Goal: Information Seeking & Learning: Check status

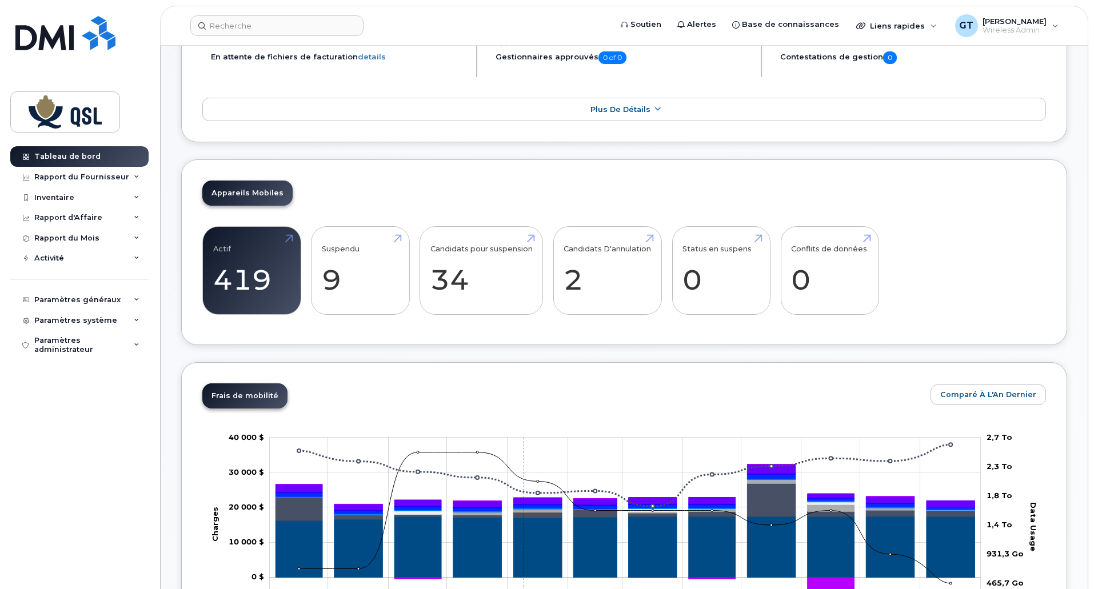
scroll to position [286, 0]
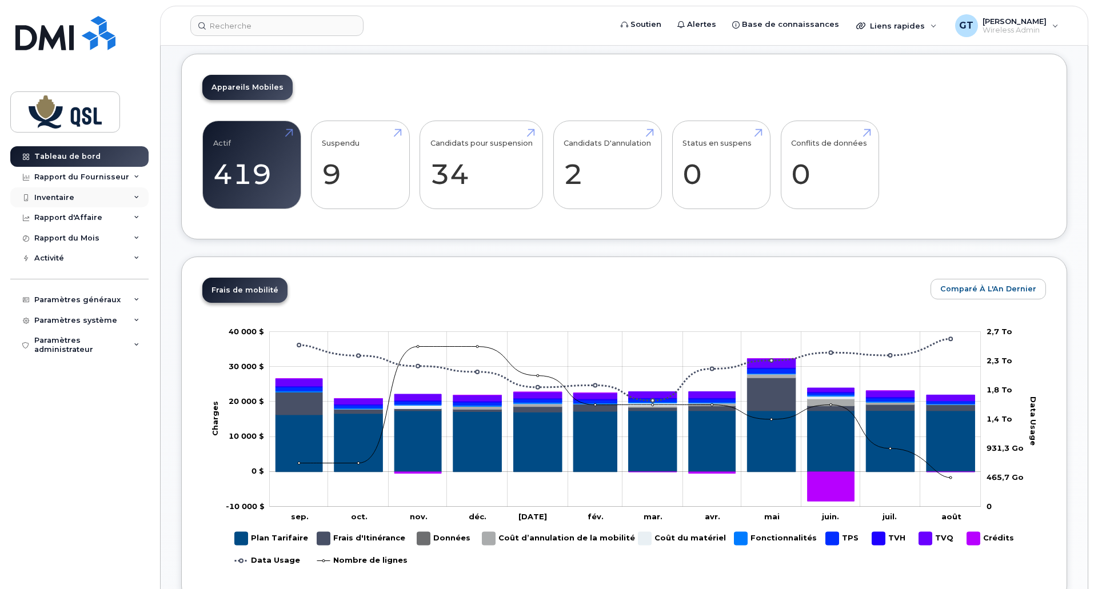
click at [59, 195] on div "Inventaire" at bounding box center [54, 197] width 40 height 9
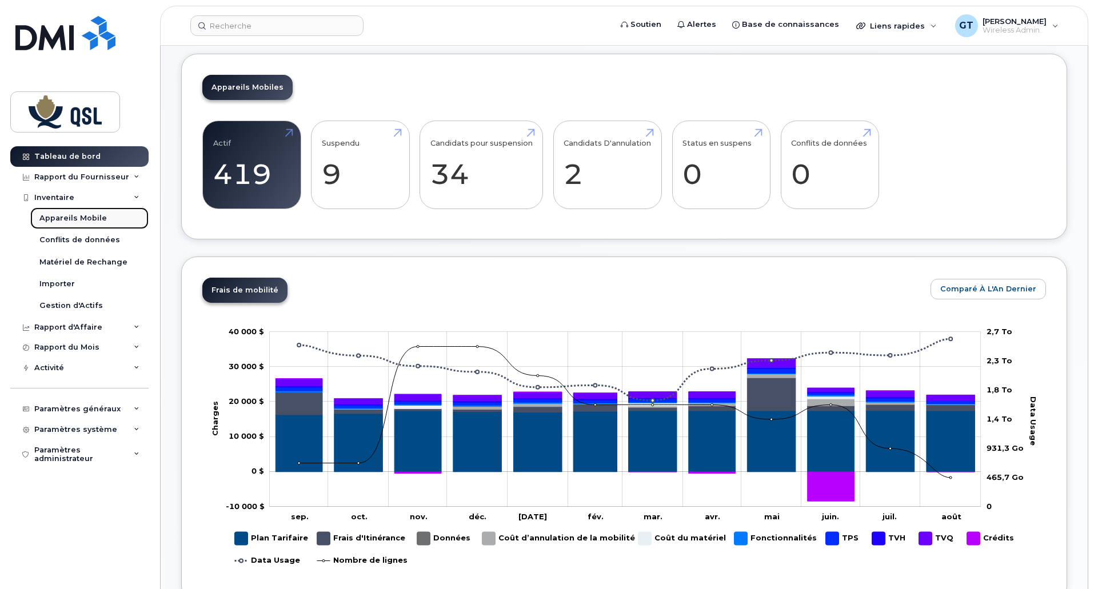
click at [78, 219] on div "Appareils Mobile" at bounding box center [72, 218] width 67 height 10
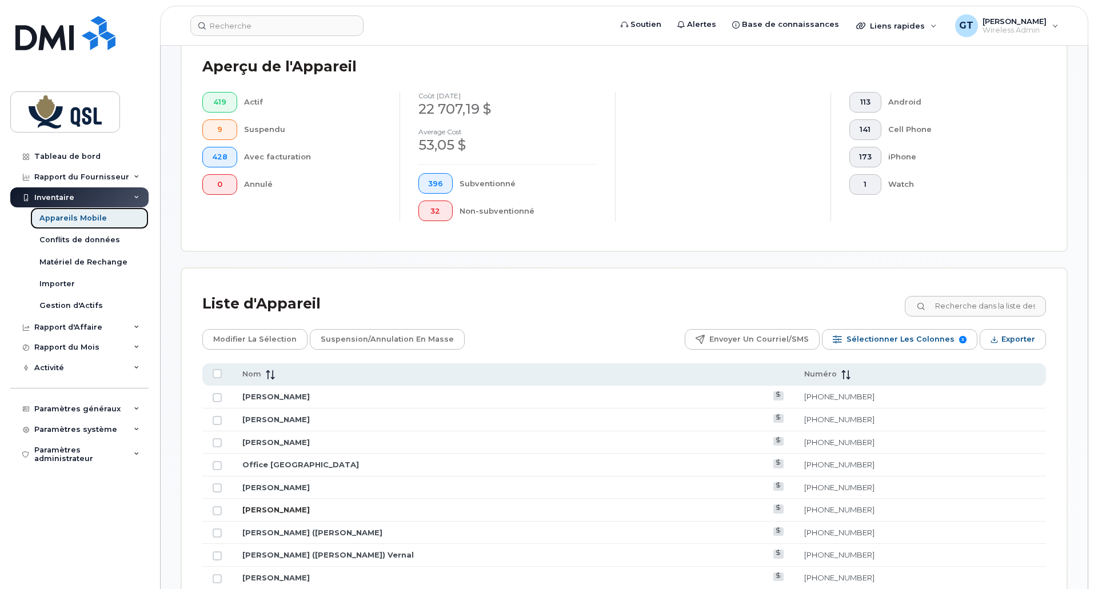
scroll to position [514, 0]
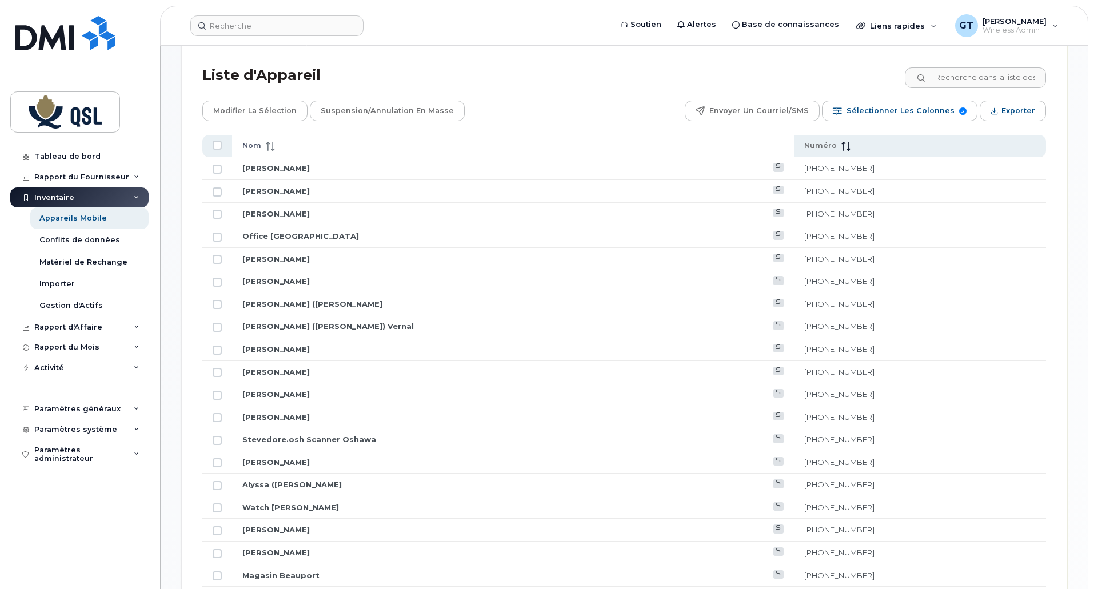
click at [244, 148] on span "Nom" at bounding box center [251, 146] width 19 height 10
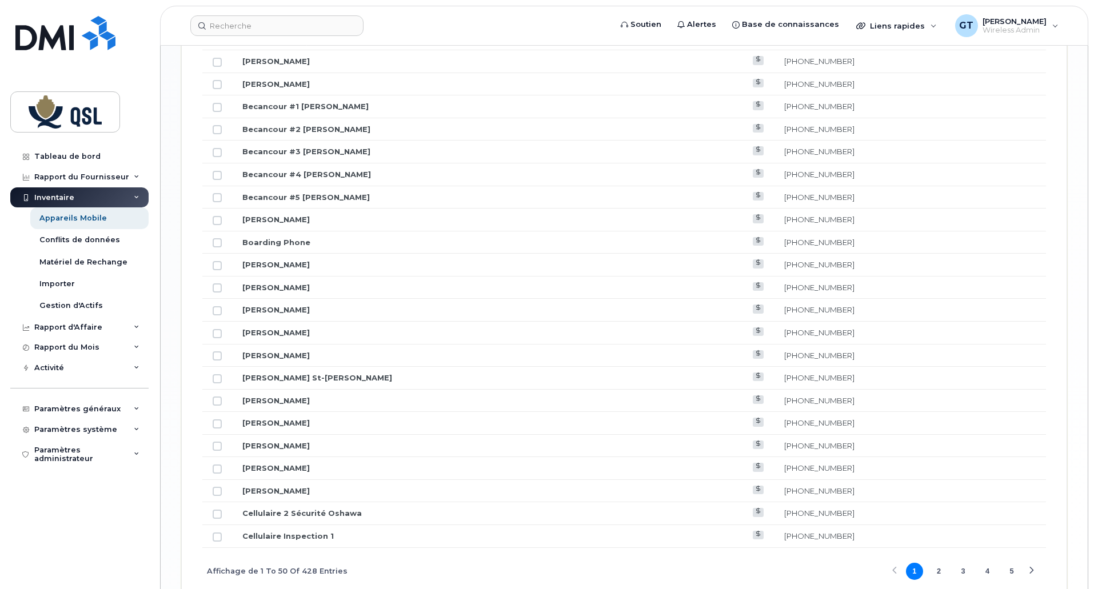
scroll to position [1318, 0]
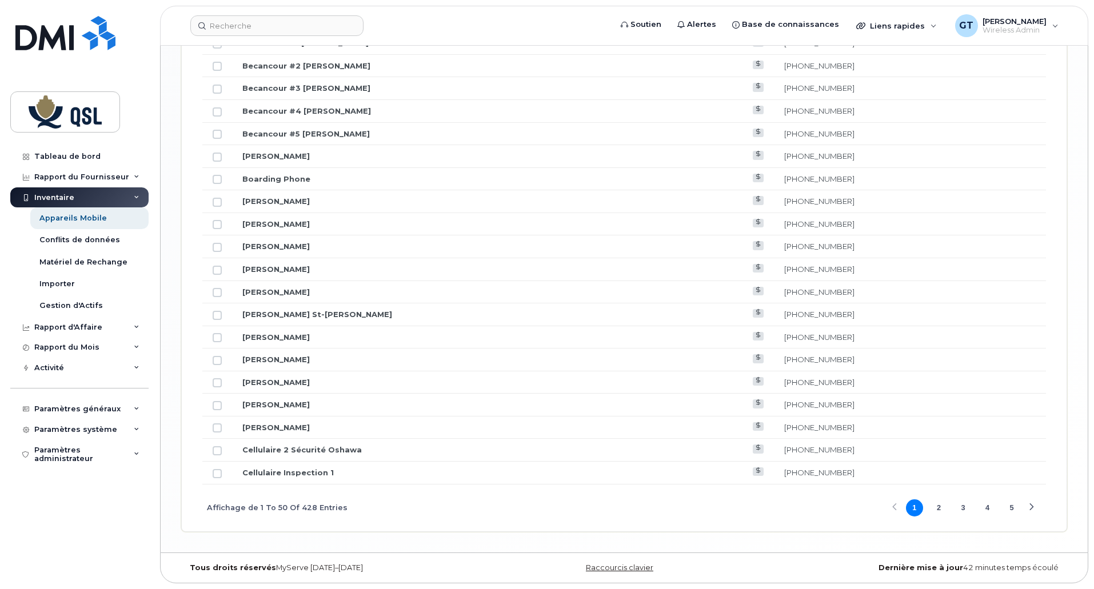
click at [939, 507] on button "2" at bounding box center [938, 507] width 17 height 17
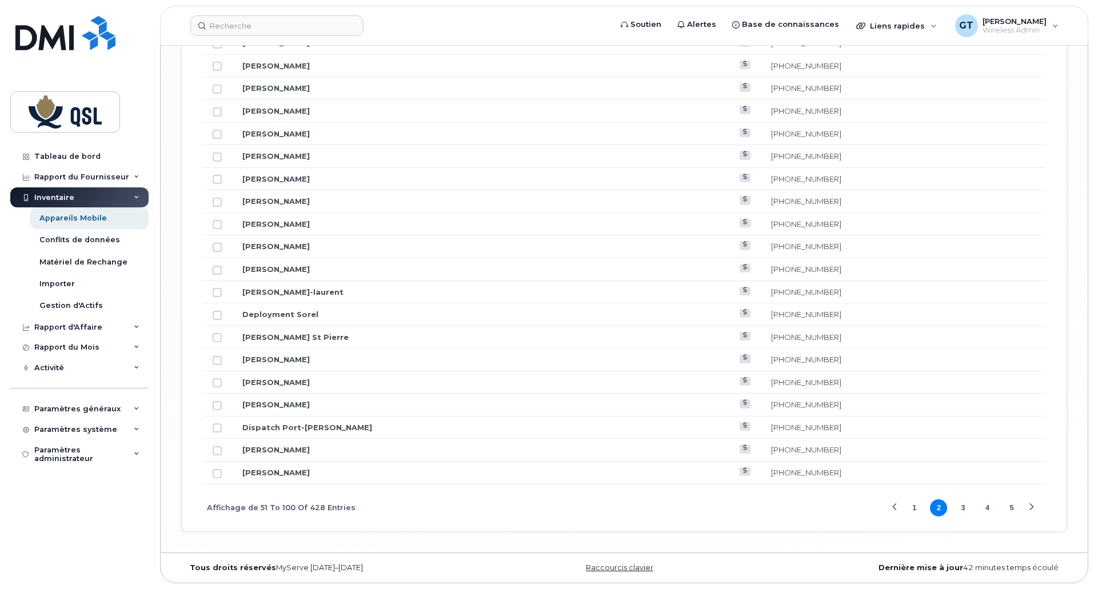
click at [967, 507] on button "3" at bounding box center [962, 507] width 17 height 17
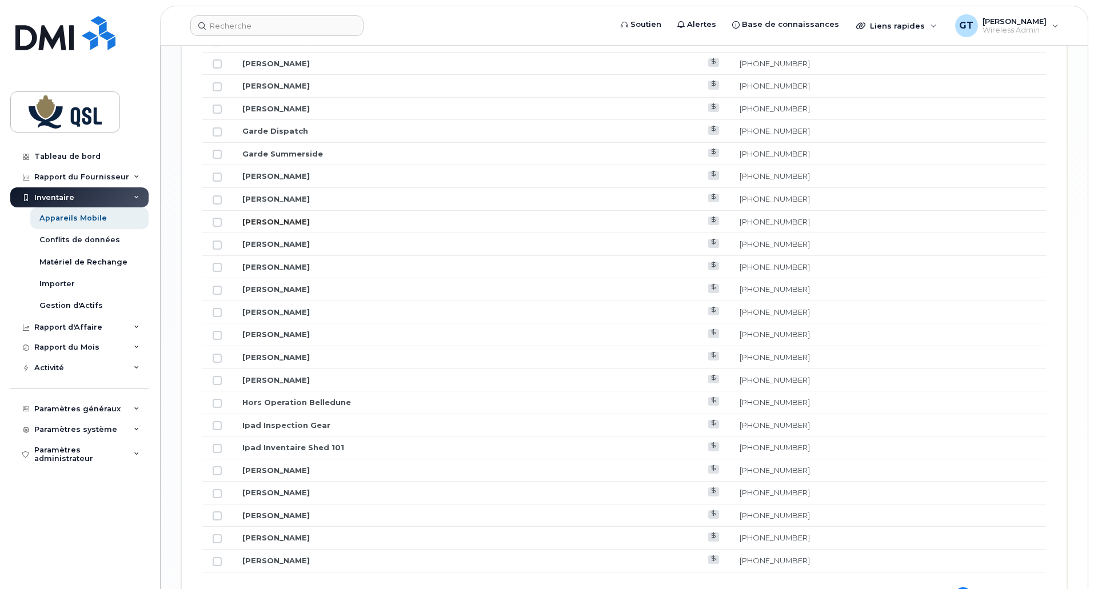
scroll to position [1089, 0]
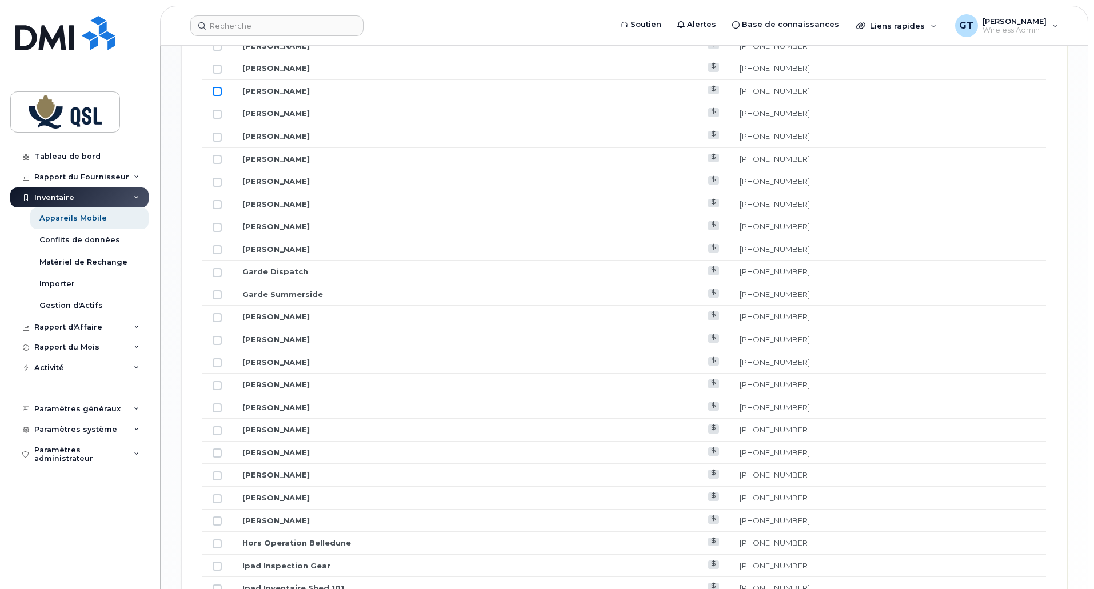
click at [215, 90] on input "Row Unselected" at bounding box center [217, 91] width 9 height 9
checkbox input "true"
click at [716, 88] on icon at bounding box center [713, 89] width 6 height 6
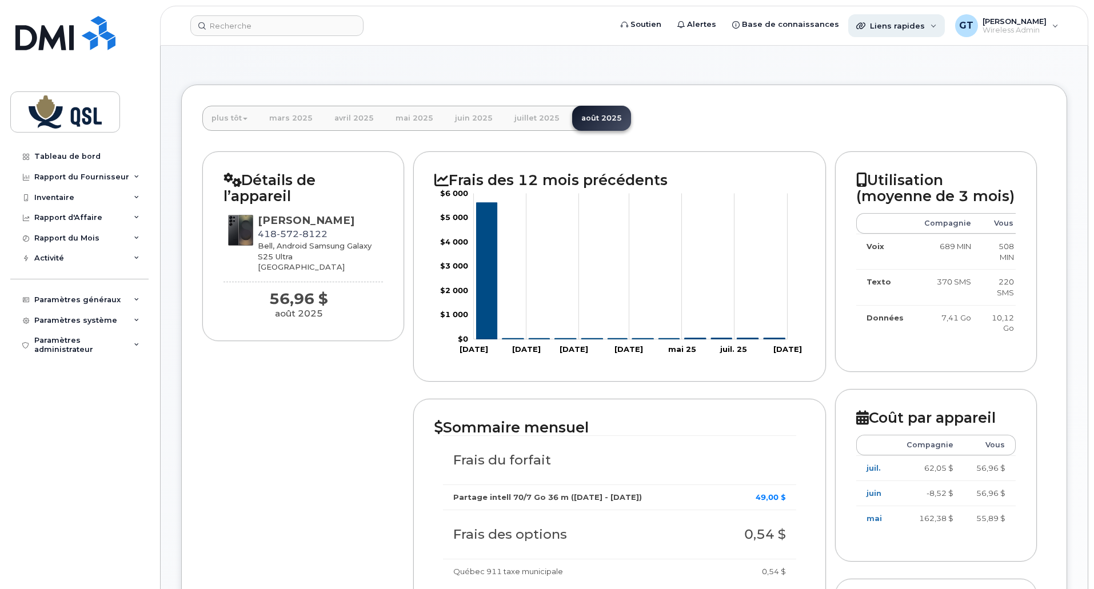
click at [891, 30] on div "Liens rapides" at bounding box center [896, 25] width 97 height 23
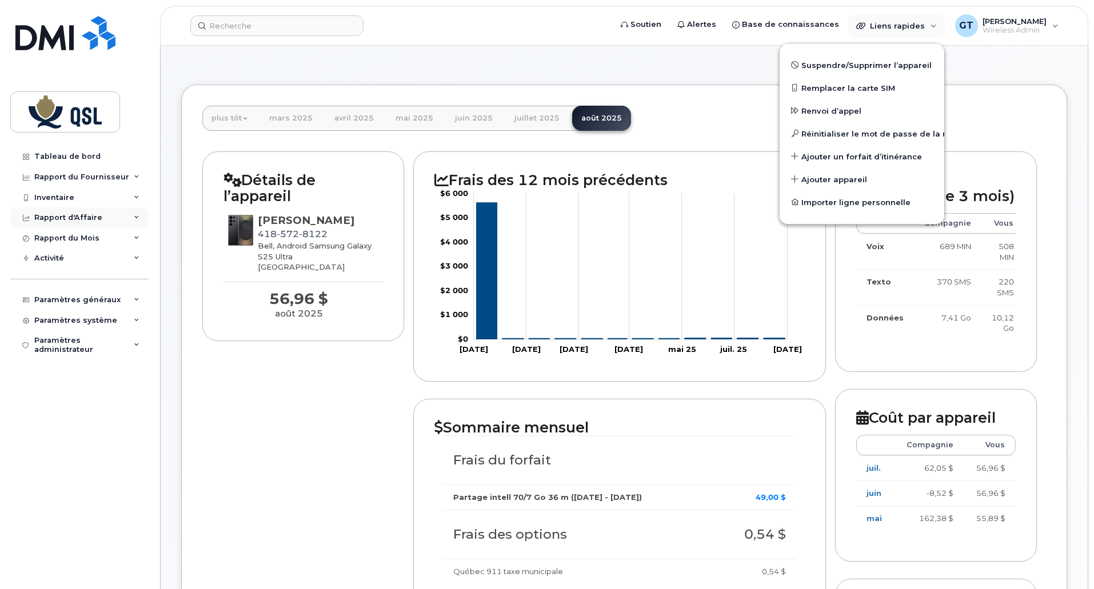
click at [66, 213] on div "Rapport d'Affaire" at bounding box center [68, 217] width 68 height 9
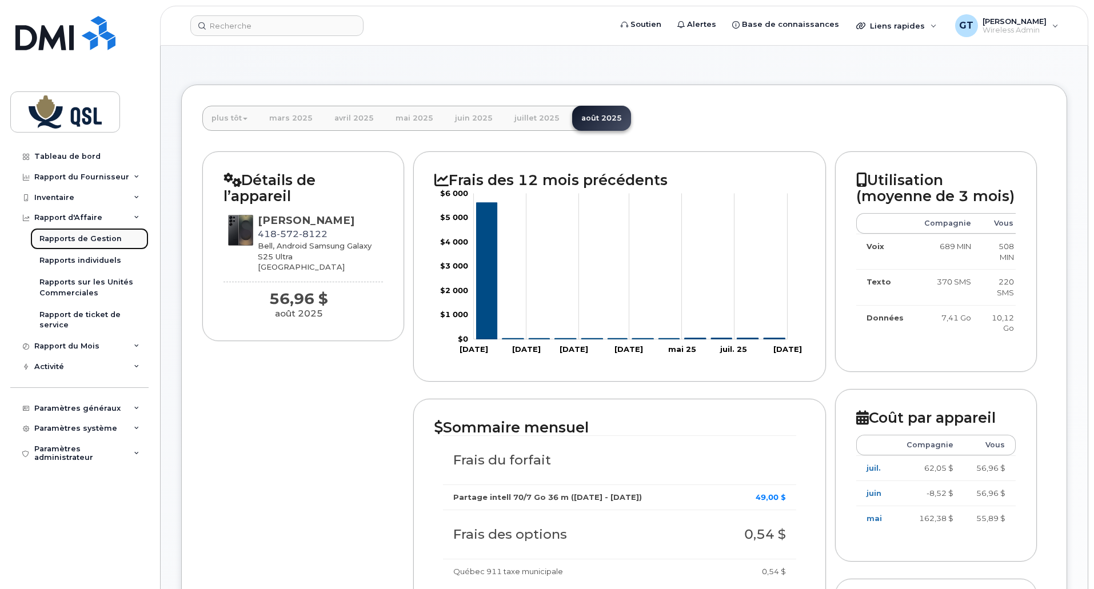
click at [77, 235] on div "Rapports de Gestion" at bounding box center [80, 239] width 82 height 10
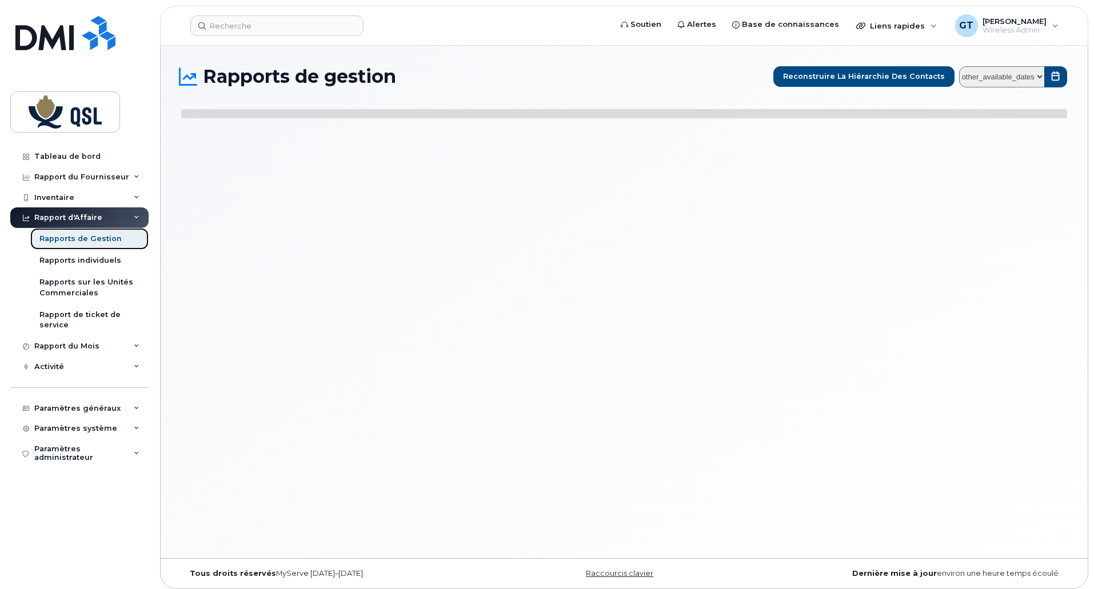
select select
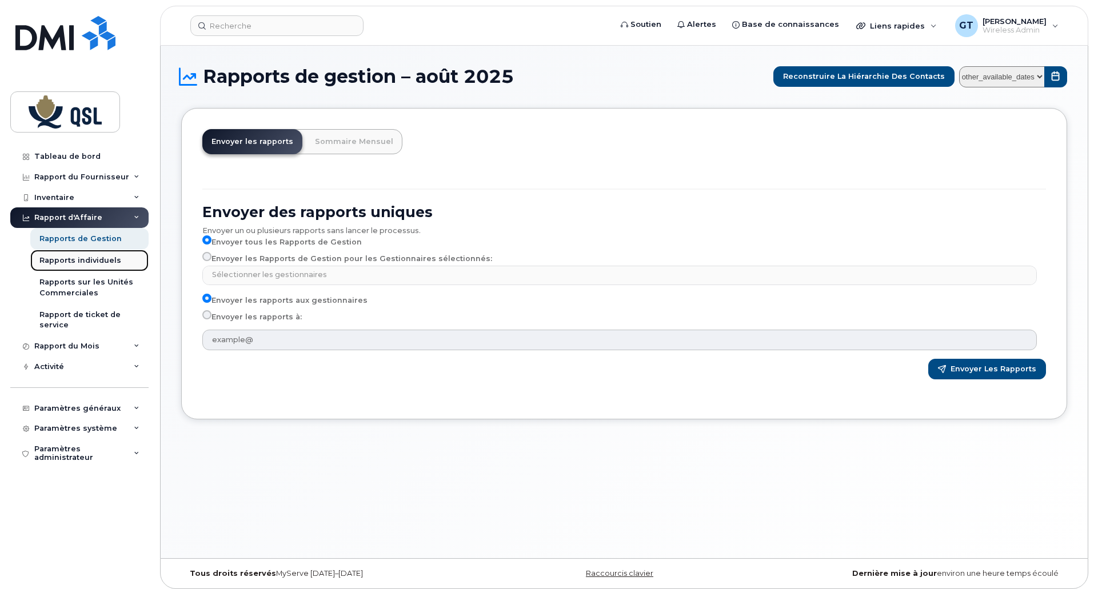
click at [71, 257] on div "Rapports individuels" at bounding box center [80, 260] width 82 height 10
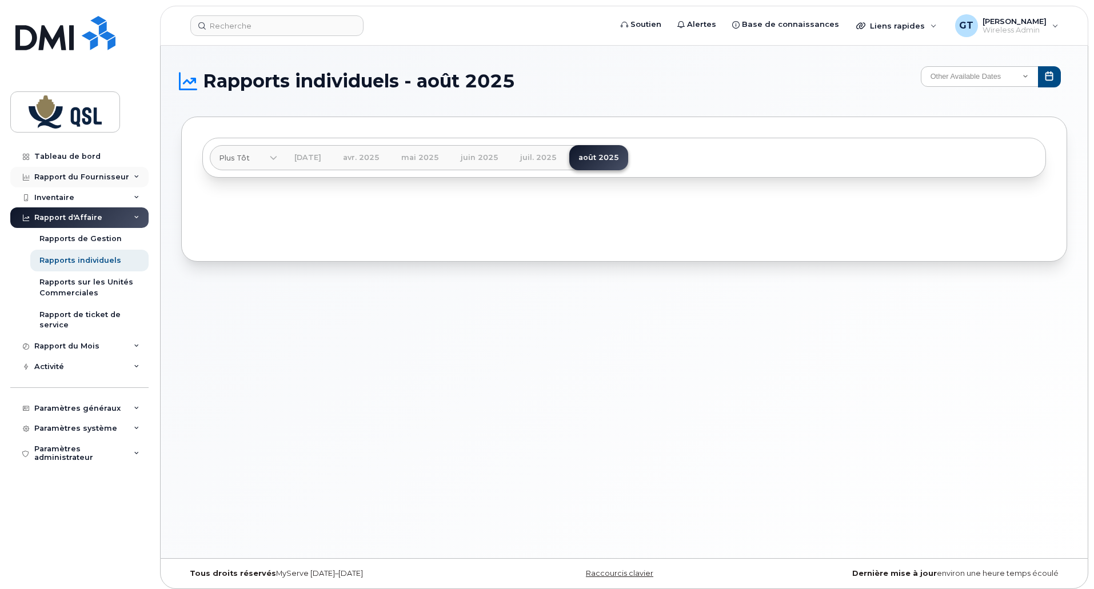
click at [85, 175] on div "Rapport du Fournisseur" at bounding box center [81, 177] width 95 height 9
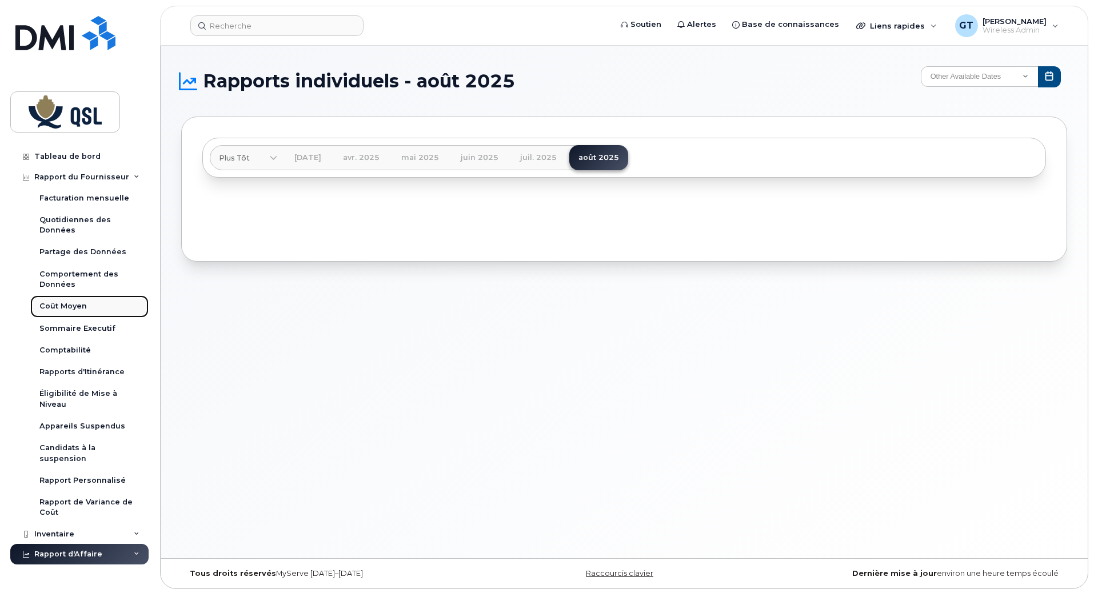
click at [55, 302] on div "Coût Moyen" at bounding box center [62, 306] width 47 height 10
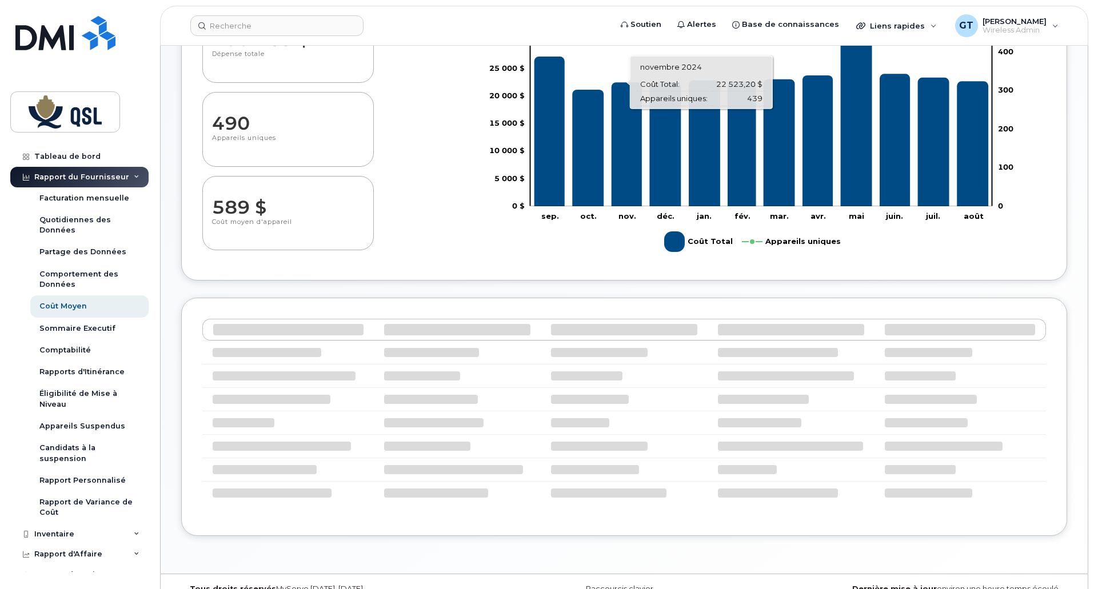
select select "100"
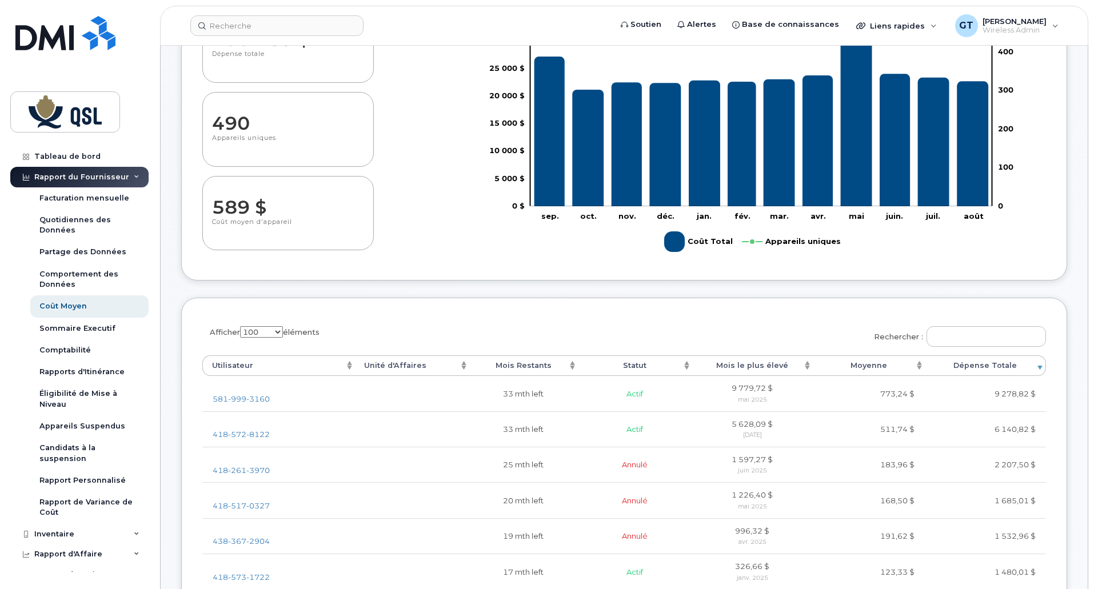
scroll to position [156, 0]
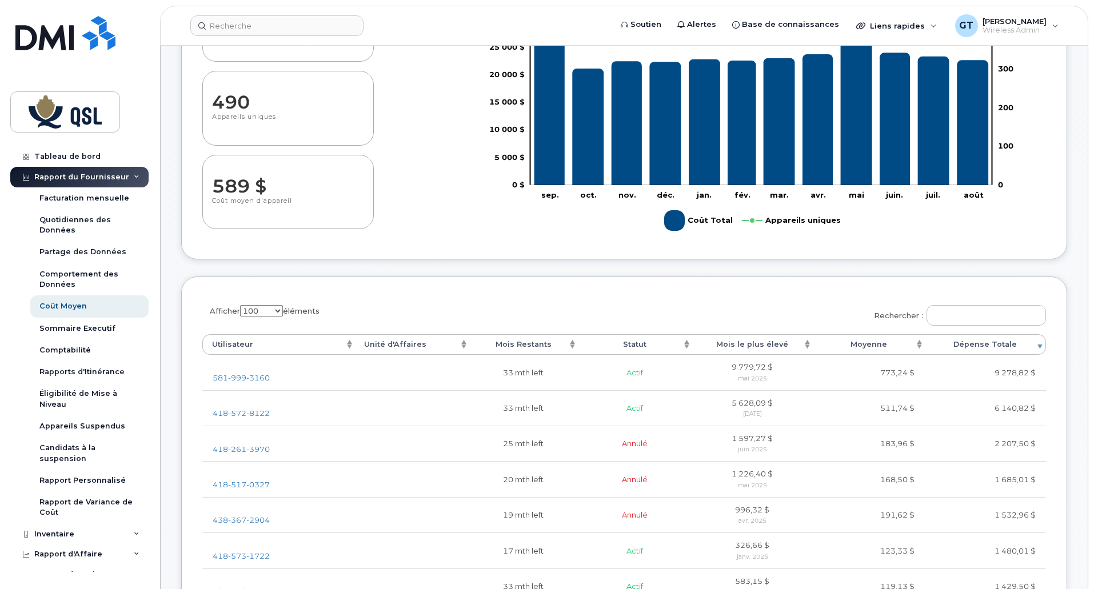
click at [224, 341] on th "Utilisateur" at bounding box center [278, 344] width 153 height 21
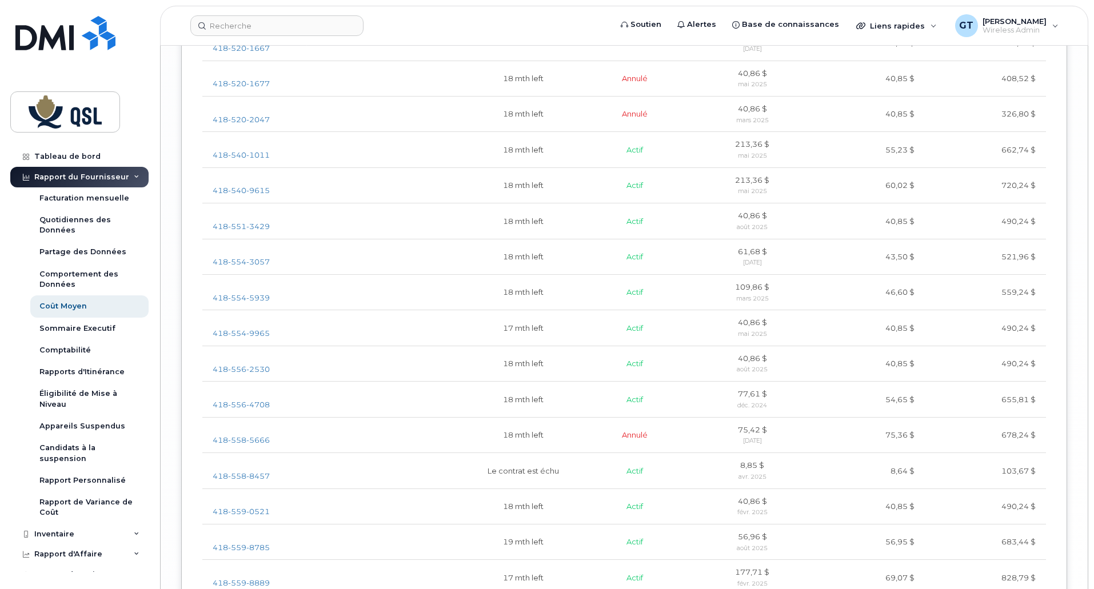
scroll to position [3527, 0]
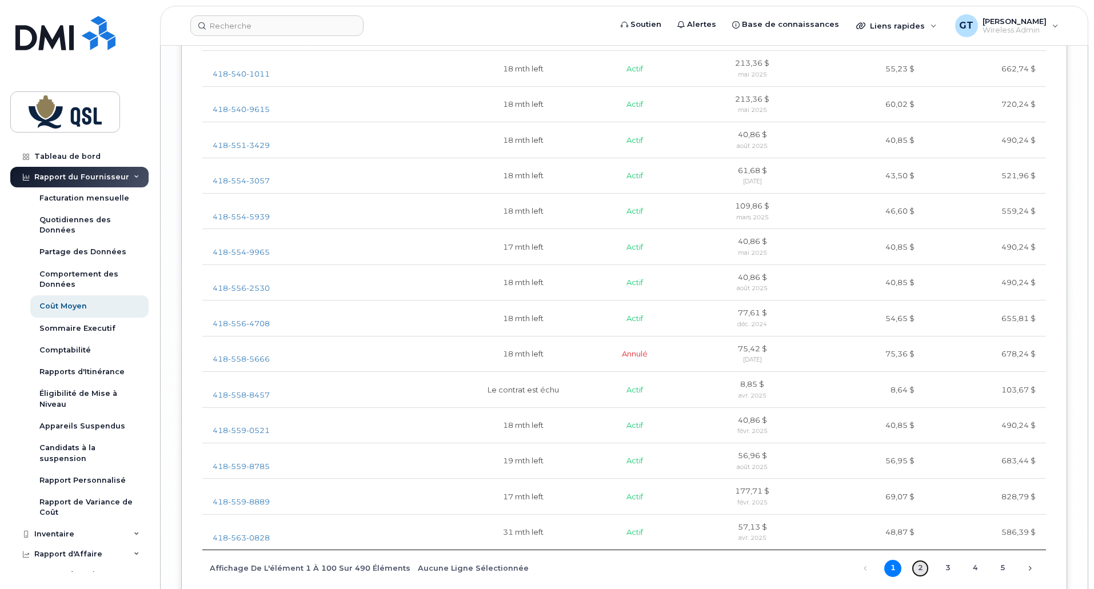
click at [923, 569] on link "2" at bounding box center [919, 568] width 17 height 17
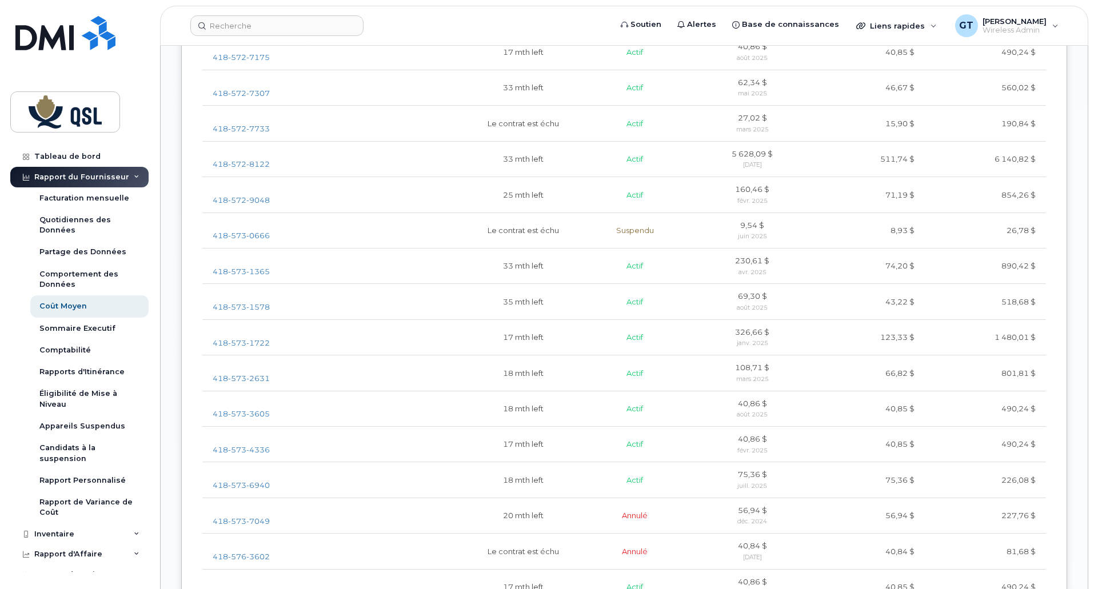
scroll to position [1470, 0]
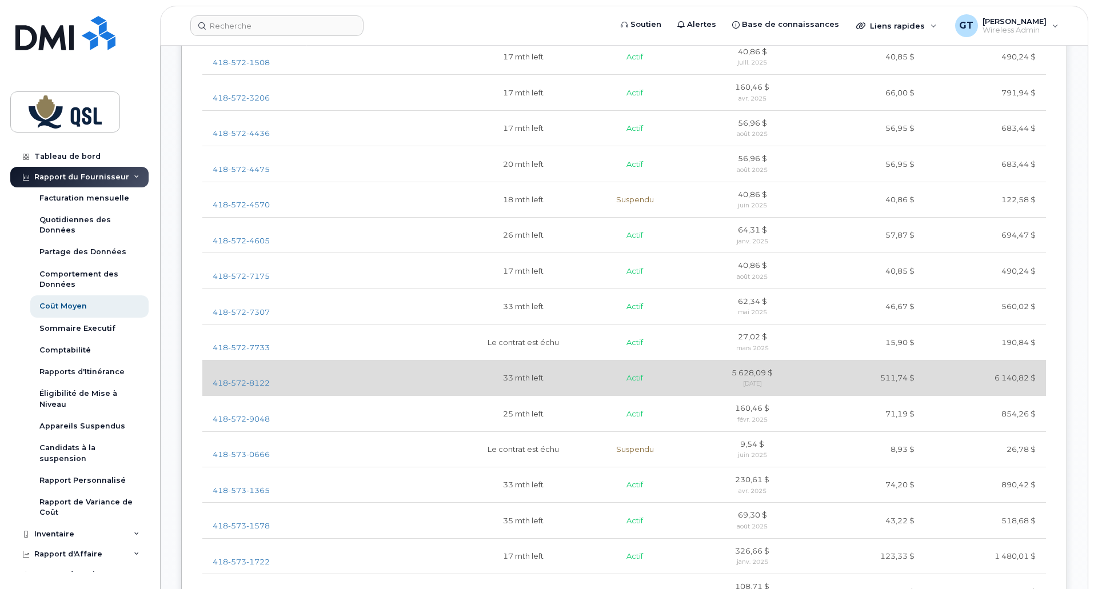
click at [402, 378] on td at bounding box center [412, 377] width 114 height 35
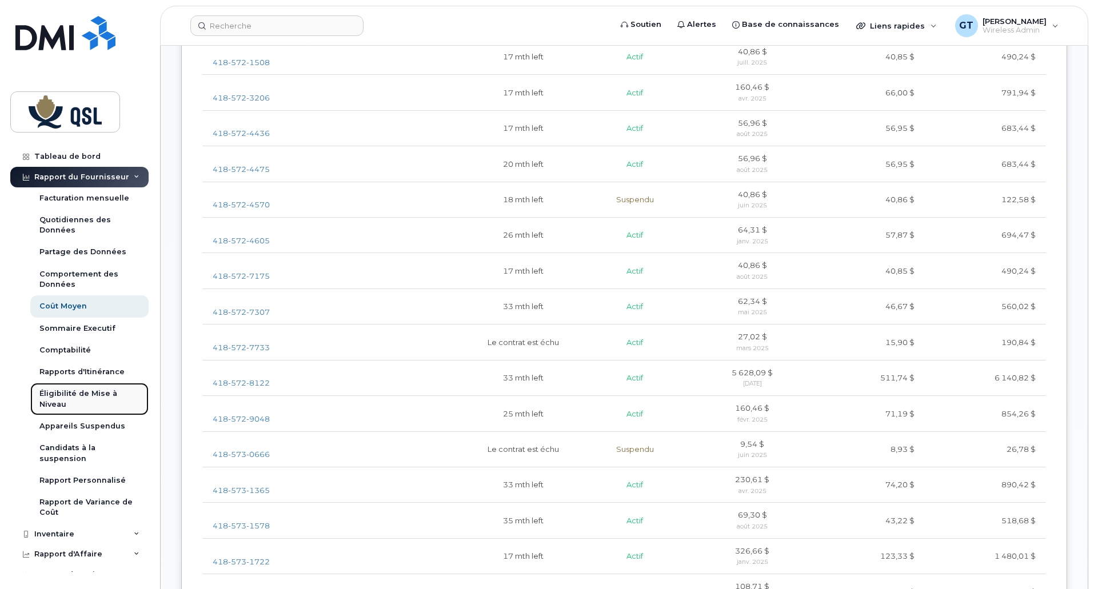
click at [63, 393] on div "Éligibilité de Mise à Niveau" at bounding box center [89, 399] width 100 height 21
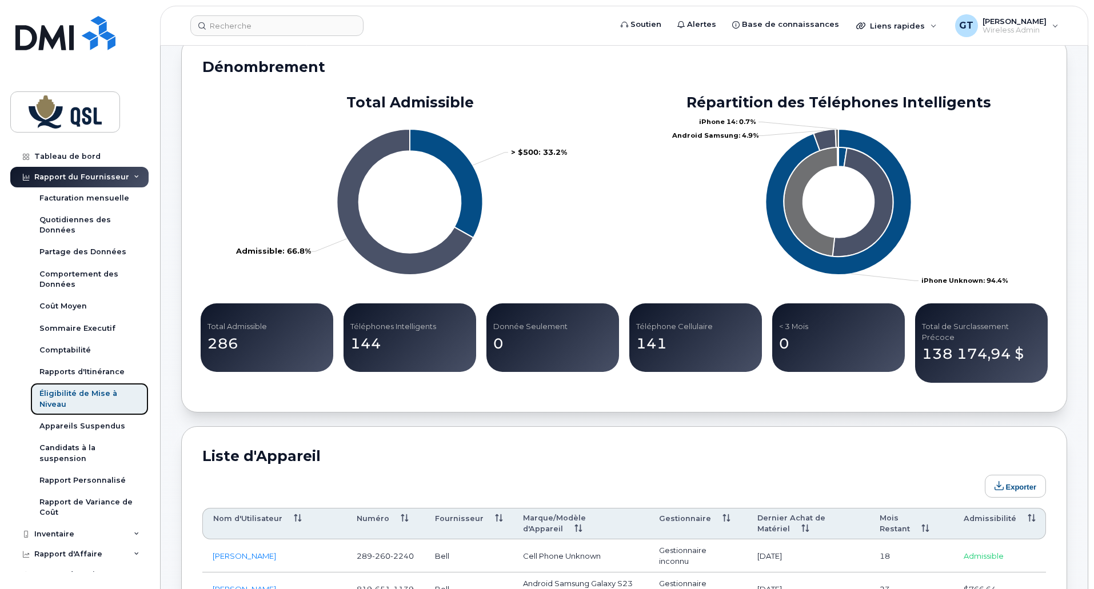
scroll to position [457, 0]
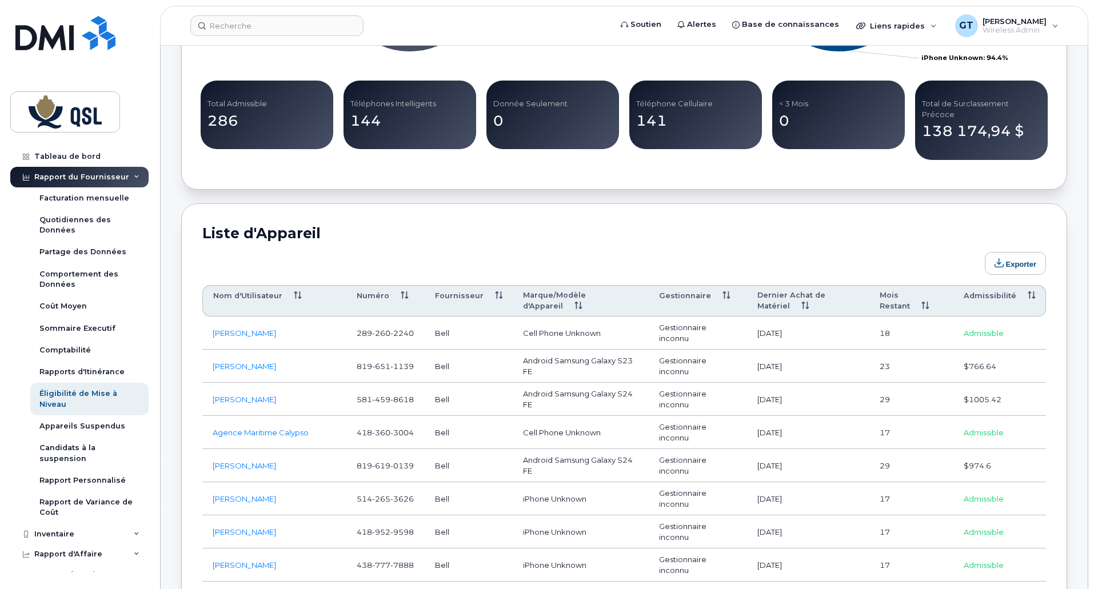
click at [234, 285] on th "Nom d'Utilisateur" at bounding box center [274, 301] width 144 height 32
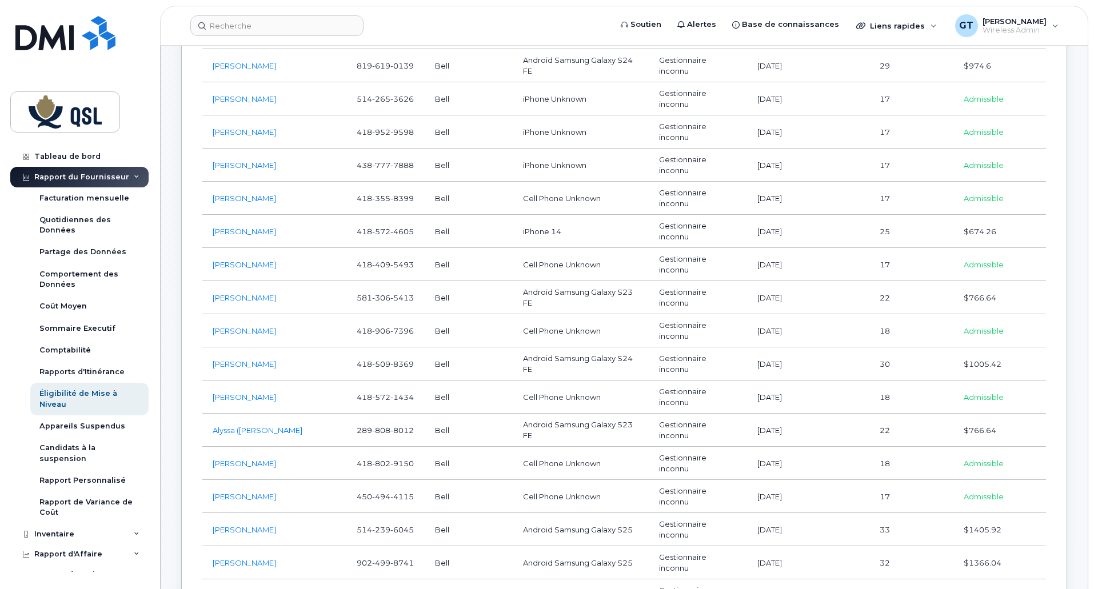
scroll to position [571, 0]
